Goal: Information Seeking & Learning: Learn about a topic

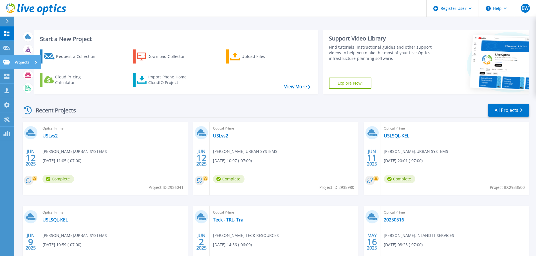
click at [18, 62] on p "Projects" at bounding box center [22, 62] width 15 height 15
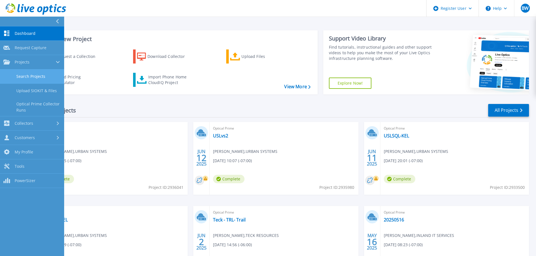
click at [22, 75] on link "Search Projects" at bounding box center [32, 76] width 64 height 14
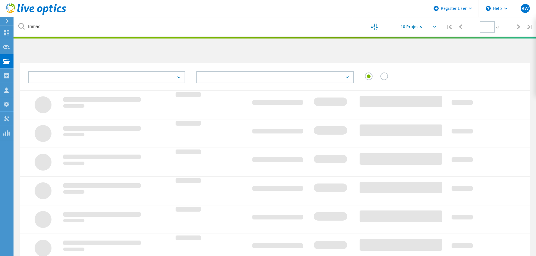
type input "1"
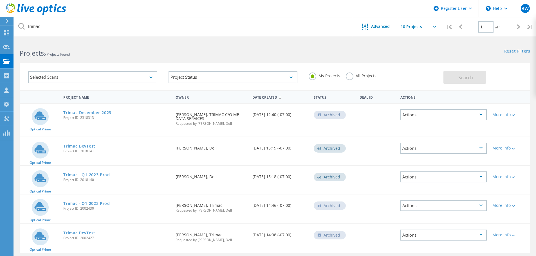
click at [348, 78] on label "All Projects" at bounding box center [361, 75] width 31 height 5
click at [0, 0] on input "All Projects" at bounding box center [0, 0] width 0 height 0
click at [460, 78] on span "Search" at bounding box center [465, 78] width 15 height 6
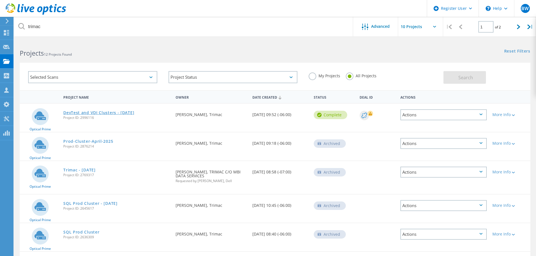
click at [103, 112] on link "DevTest and VDI Clusters - [DATE]" at bounding box center [98, 113] width 71 height 4
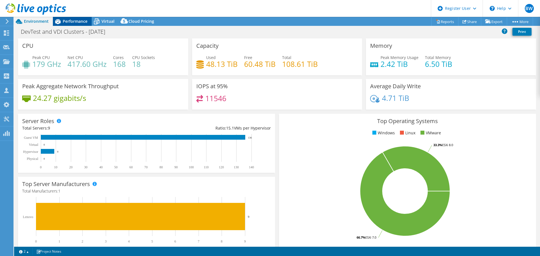
click at [70, 18] on div "Performance" at bounding box center [72, 21] width 39 height 9
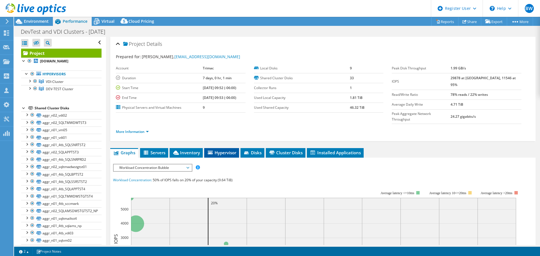
click at [218, 150] on span "Hypervisor" at bounding box center [221, 153] width 29 height 6
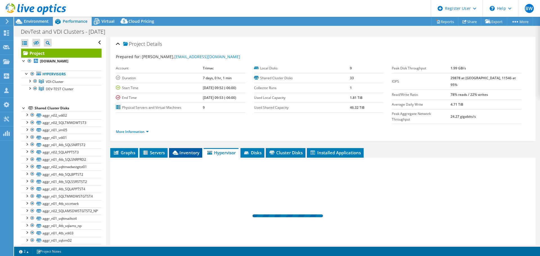
click at [180, 148] on li "Inventory" at bounding box center [185, 153] width 33 height 10
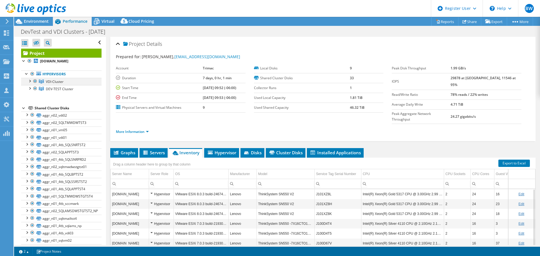
click at [30, 82] on div at bounding box center [30, 81] width 6 height 6
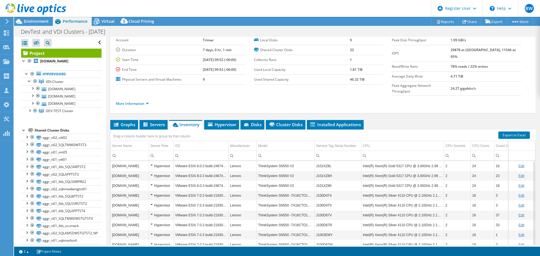
scroll to position [42, 0]
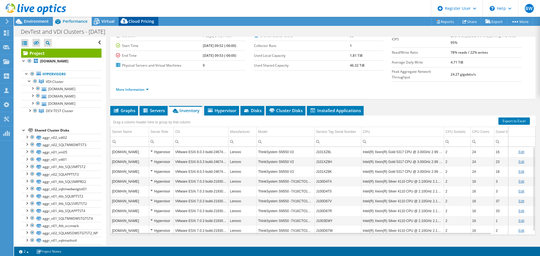
click at [137, 22] on span "Cloud Pricing" at bounding box center [141, 21] width 26 height 5
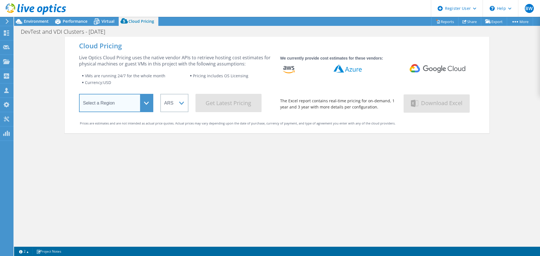
click at [145, 108] on select "Select a Region Asia Pacific (Hong Kong) Asia Pacific (Mumbai) Asia Pacific (Se…" at bounding box center [116, 103] width 74 height 18
select select "Canada"
click at [79, 95] on select "Select a Region Asia Pacific (Hong Kong) Asia Pacific (Mumbai) Asia Pacific (Se…" at bounding box center [116, 103] width 74 height 18
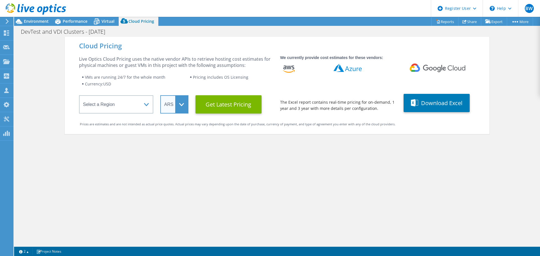
click at [168, 106] on select "ARS AUD BRL CAD CHF CLP CNY DKK EUR GBP HKD HUF INR JPY MXN MYR NOK NZD PEN SEK…" at bounding box center [174, 104] width 28 height 18
click at [160, 95] on select "ARS AUD BRL CAD CHF CLP CNY DKK EUR GBP HKD HUF INR JPY MXN MYR NOK NZD PEN SEK…" at bounding box center [174, 104] width 28 height 18
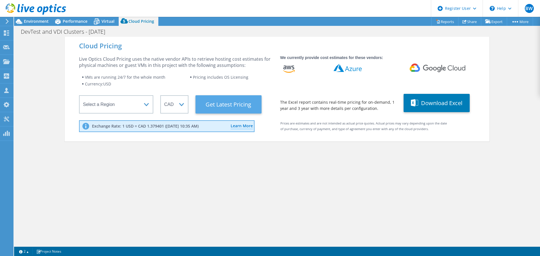
click at [224, 106] on Latest "Get Latest Pricing" at bounding box center [228, 104] width 66 height 18
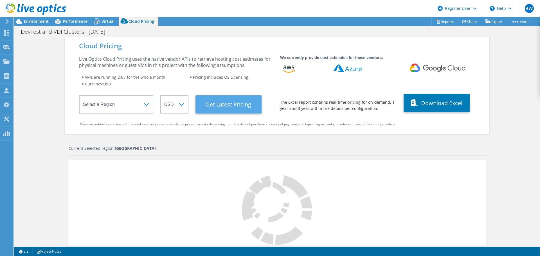
select select "CAD"
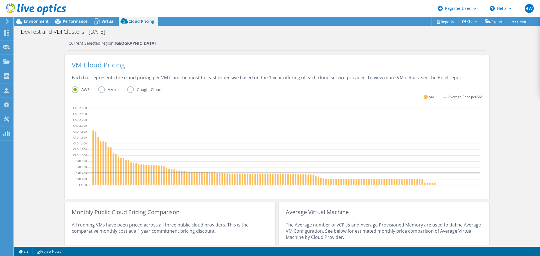
scroll to position [175, 0]
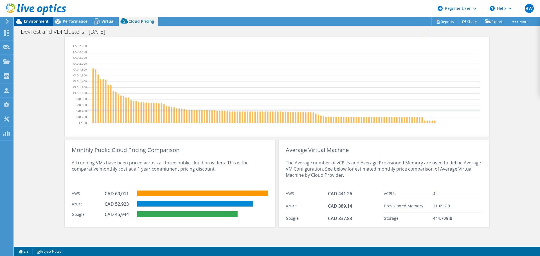
click at [27, 22] on span "Environment" at bounding box center [36, 21] width 25 height 5
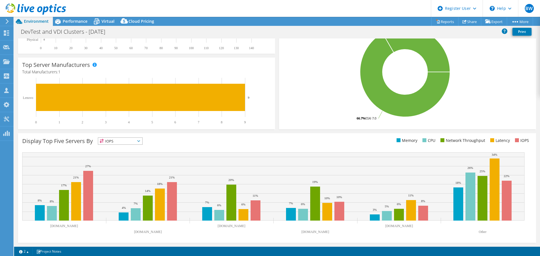
scroll to position [119, 0]
click at [102, 24] on span "Virtual" at bounding box center [107, 21] width 13 height 5
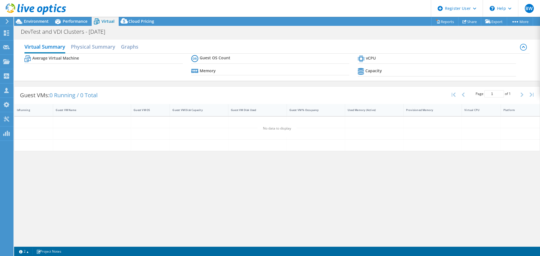
scroll to position [0, 0]
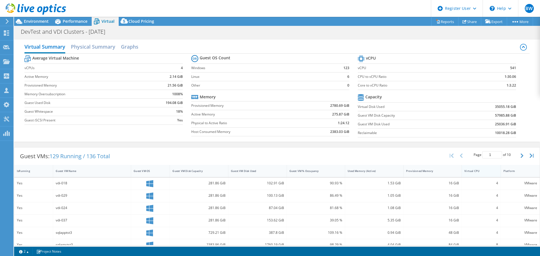
click at [473, 171] on div "Virtual CPU" at bounding box center [477, 171] width 27 height 4
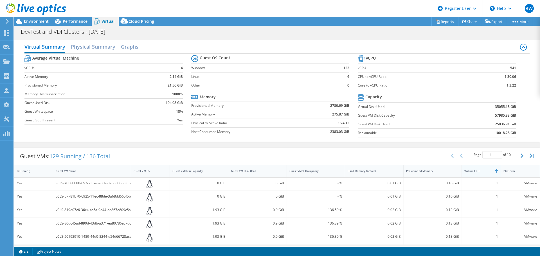
click at [473, 171] on div "Virtual CPU" at bounding box center [477, 171] width 27 height 4
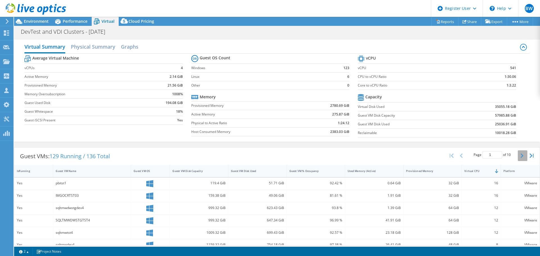
click at [519, 157] on button "button" at bounding box center [523, 155] width 10 height 11
click at [460, 156] on icon "button" at bounding box center [461, 156] width 3 height 4
type input "1"
